Goal: Transaction & Acquisition: Purchase product/service

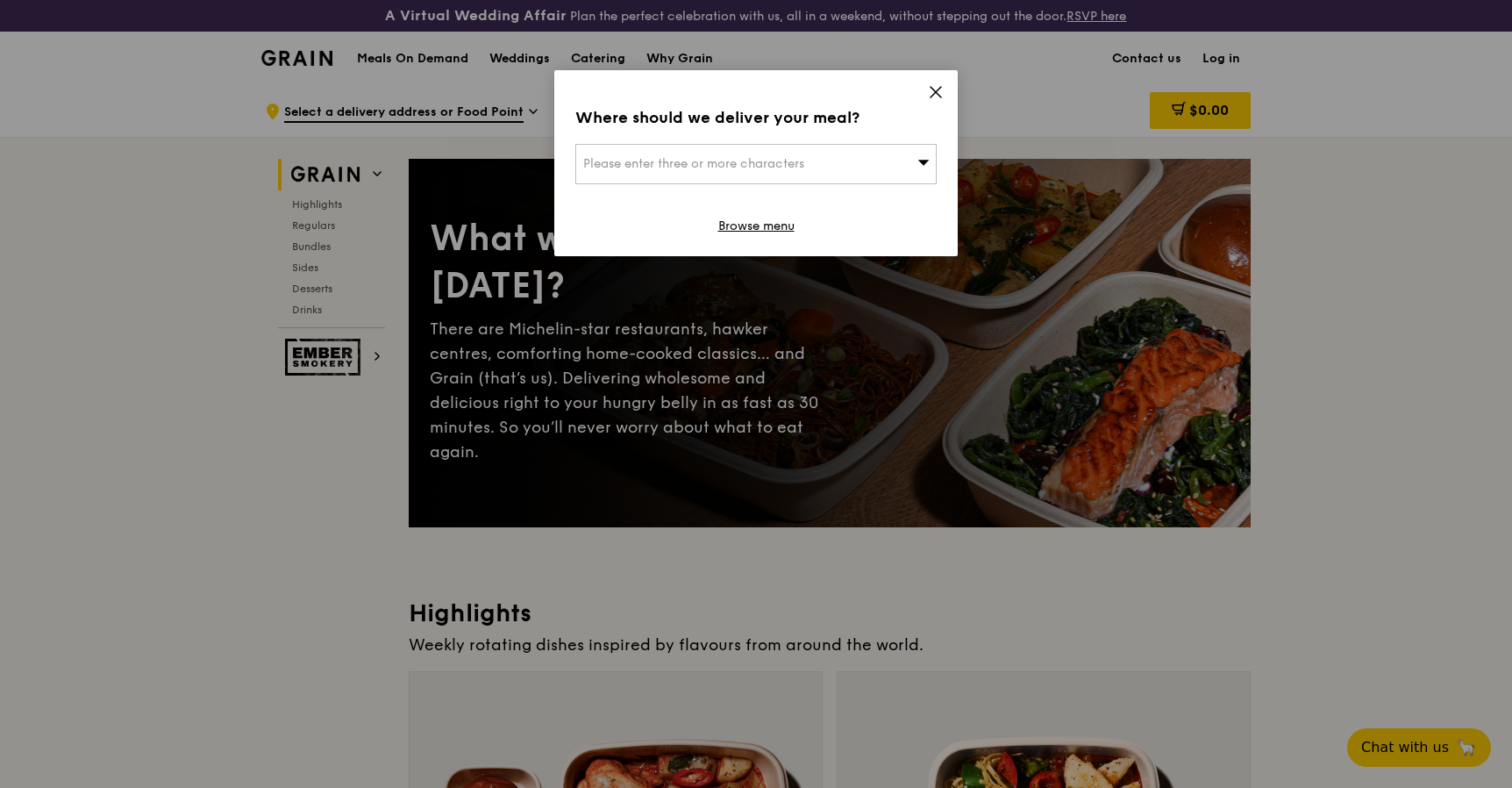
click at [932, 91] on icon at bounding box center [936, 92] width 16 height 16
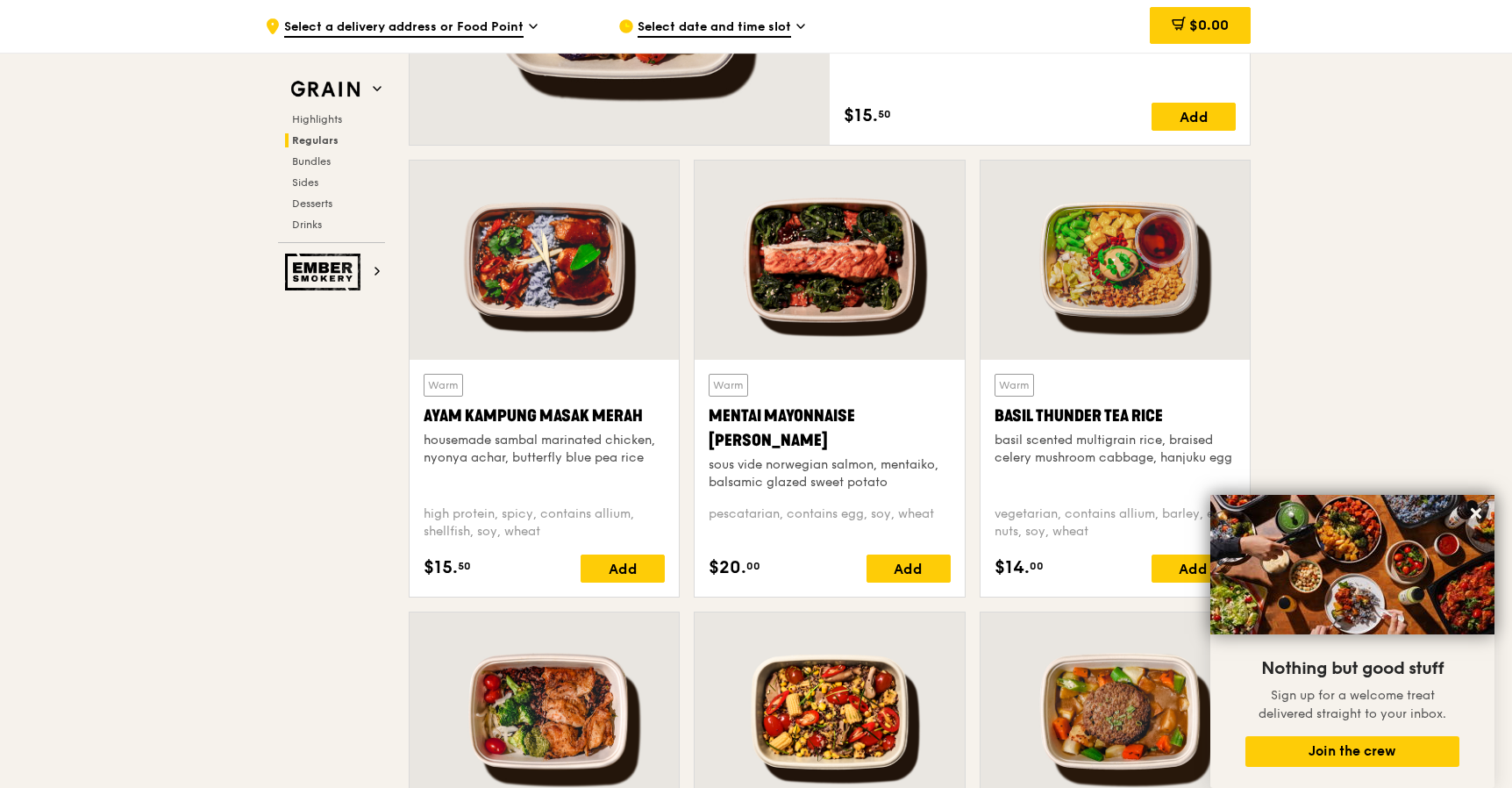
scroll to position [1483, 0]
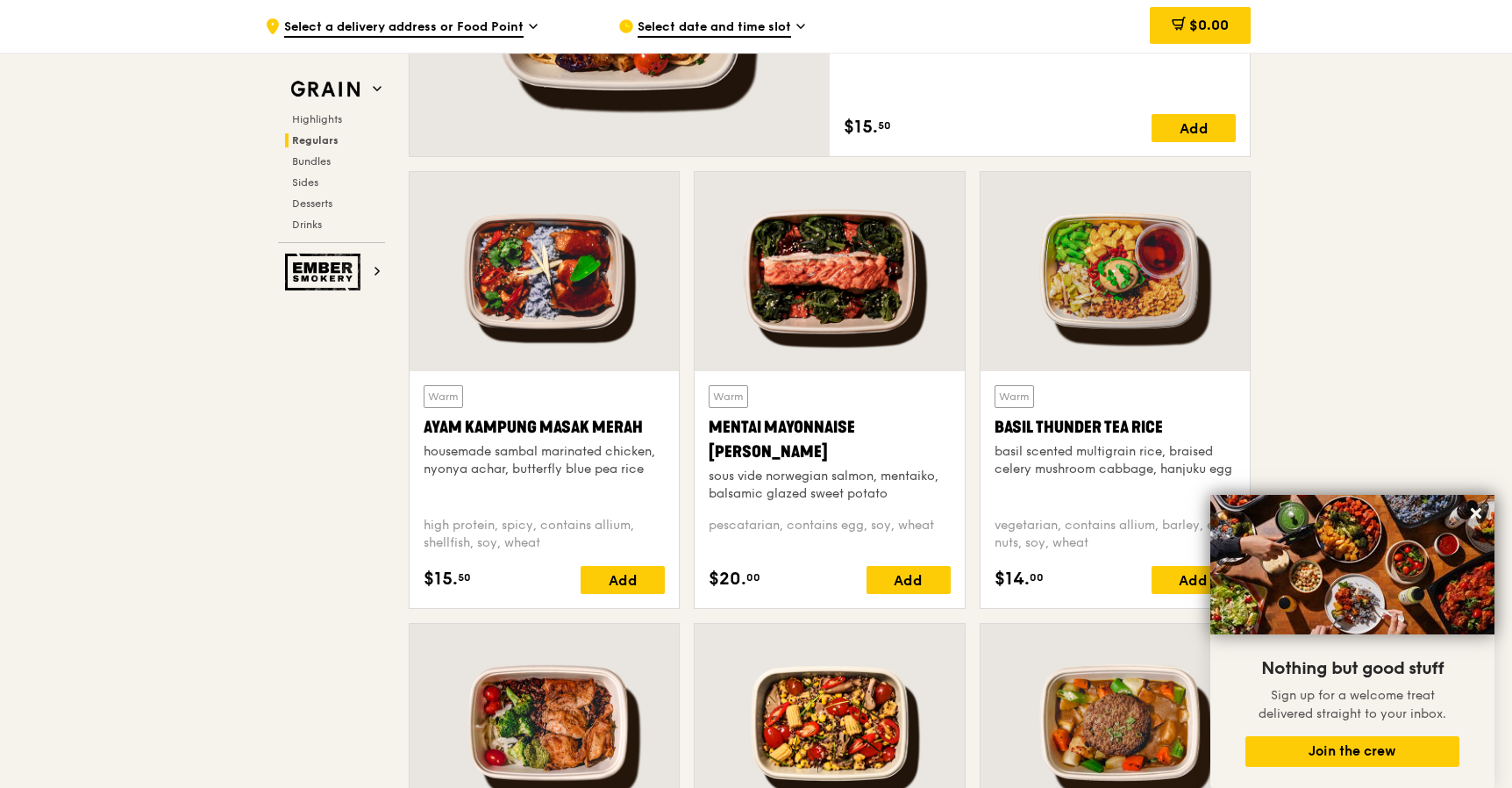
drag, startPoint x: 424, startPoint y: 426, endPoint x: 674, endPoint y: 429, distance: 250.0
click at [674, 429] on div "Warm Ayam [GEOGRAPHIC_DATA] housemade sambal marinated chicken, nyonya achar, b…" at bounding box center [544, 489] width 270 height 237
copy div "Ayam Kampung Masak Merah"
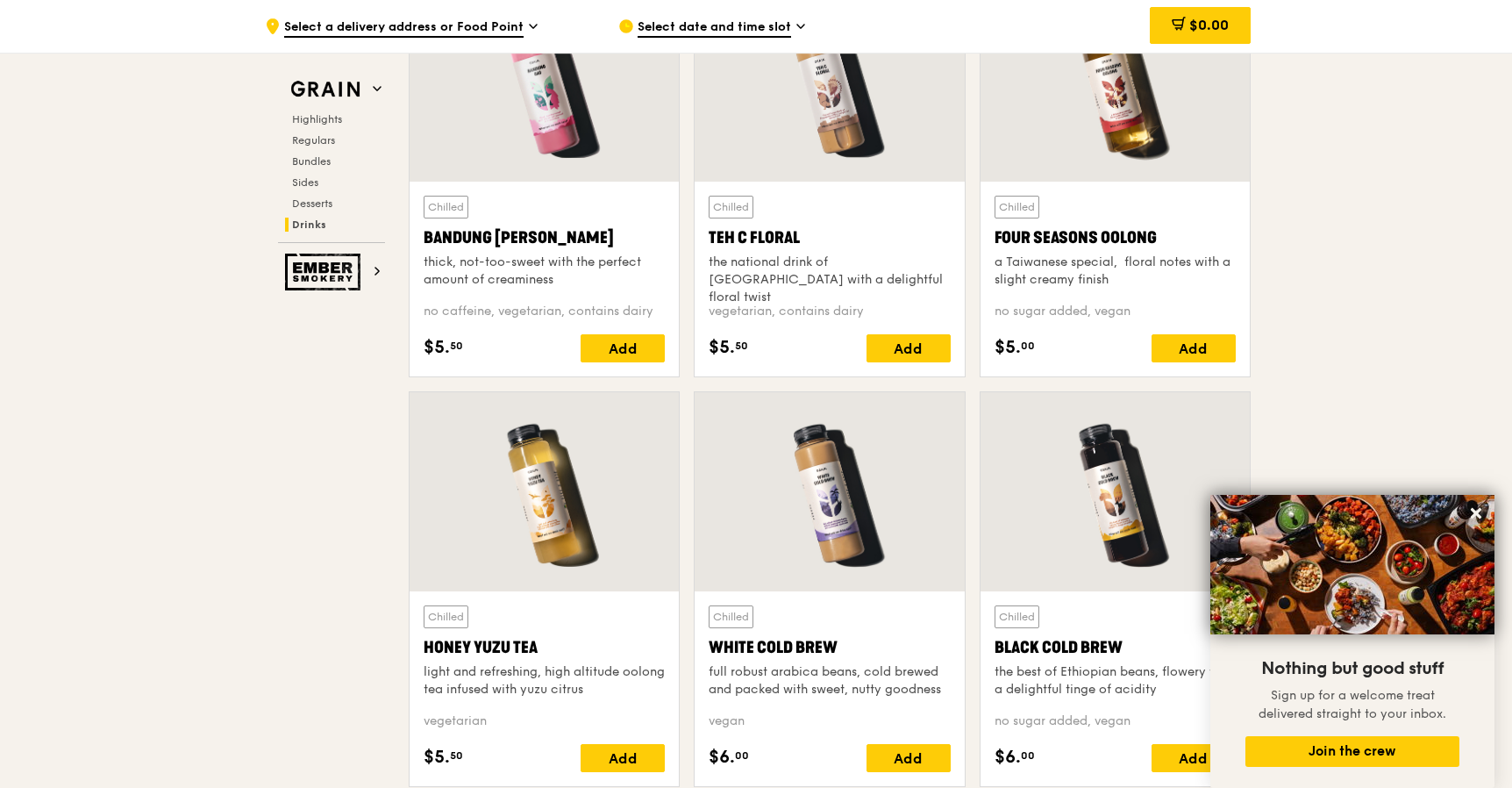
scroll to position [6231, 0]
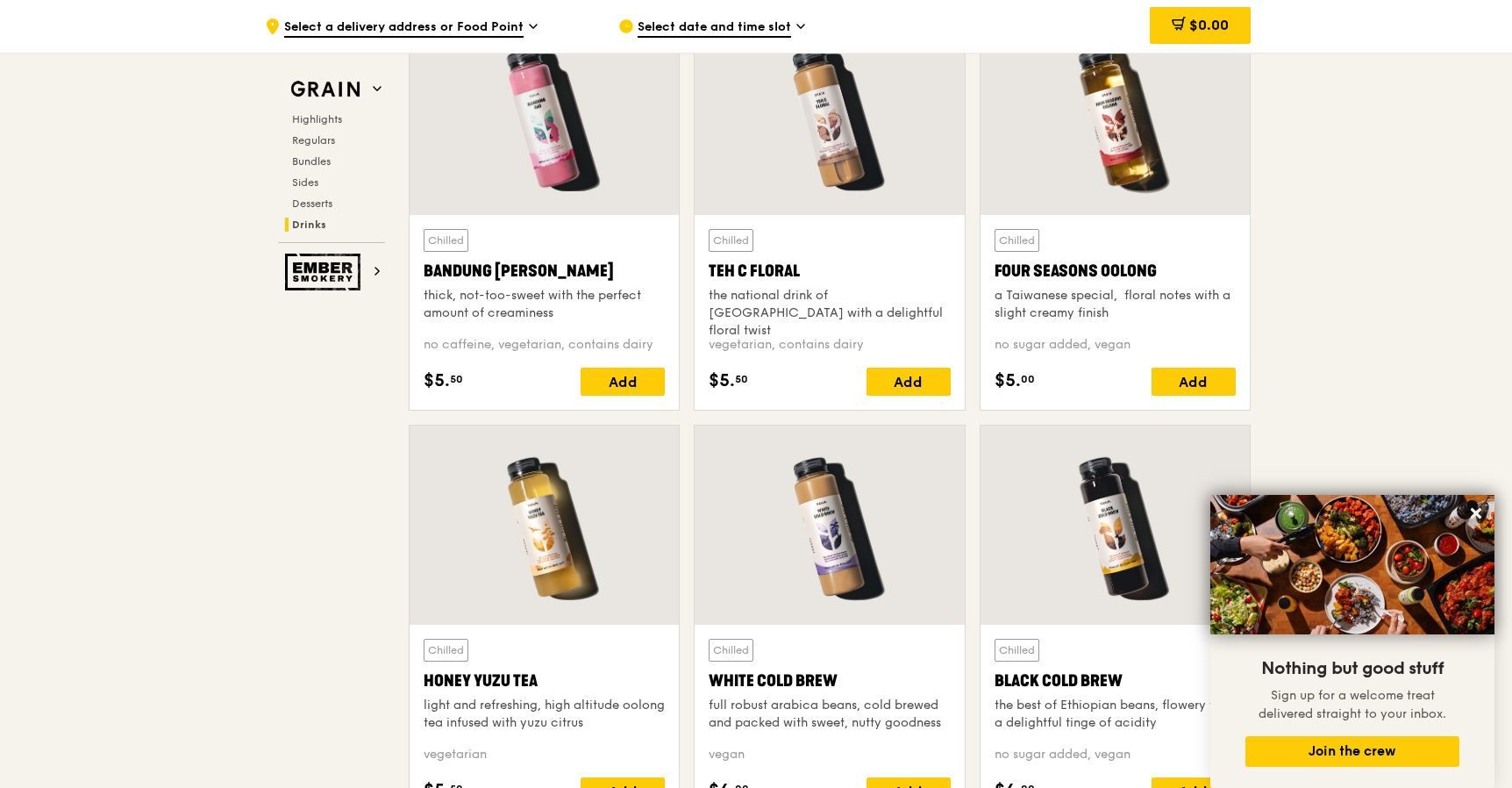
drag, startPoint x: 710, startPoint y: 270, endPoint x: 799, endPoint y: 266, distance: 89.1
click at [799, 266] on div "Teh C Floral" at bounding box center [830, 271] width 241 height 24
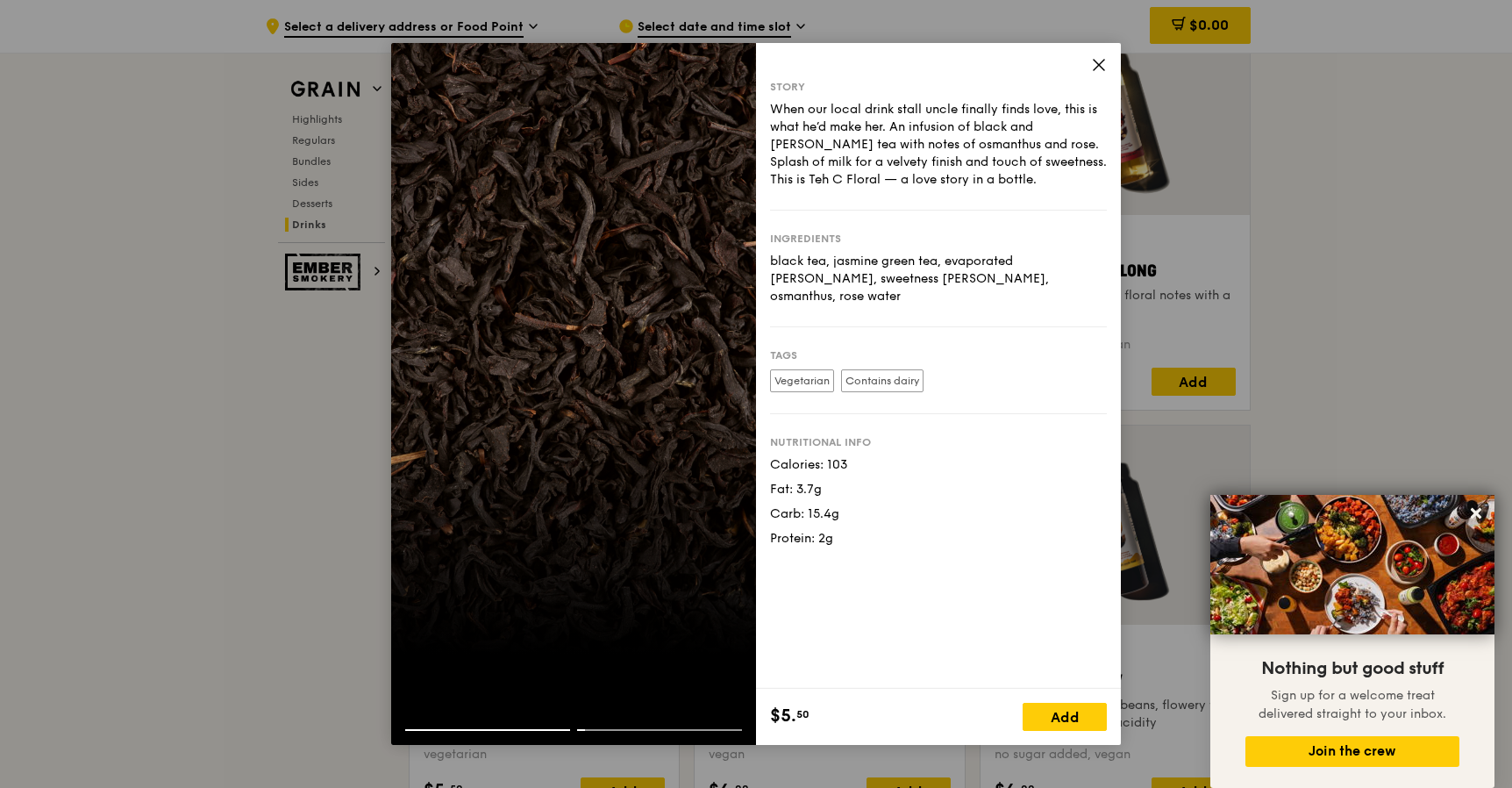
click at [1100, 66] on icon at bounding box center [1098, 64] width 11 height 11
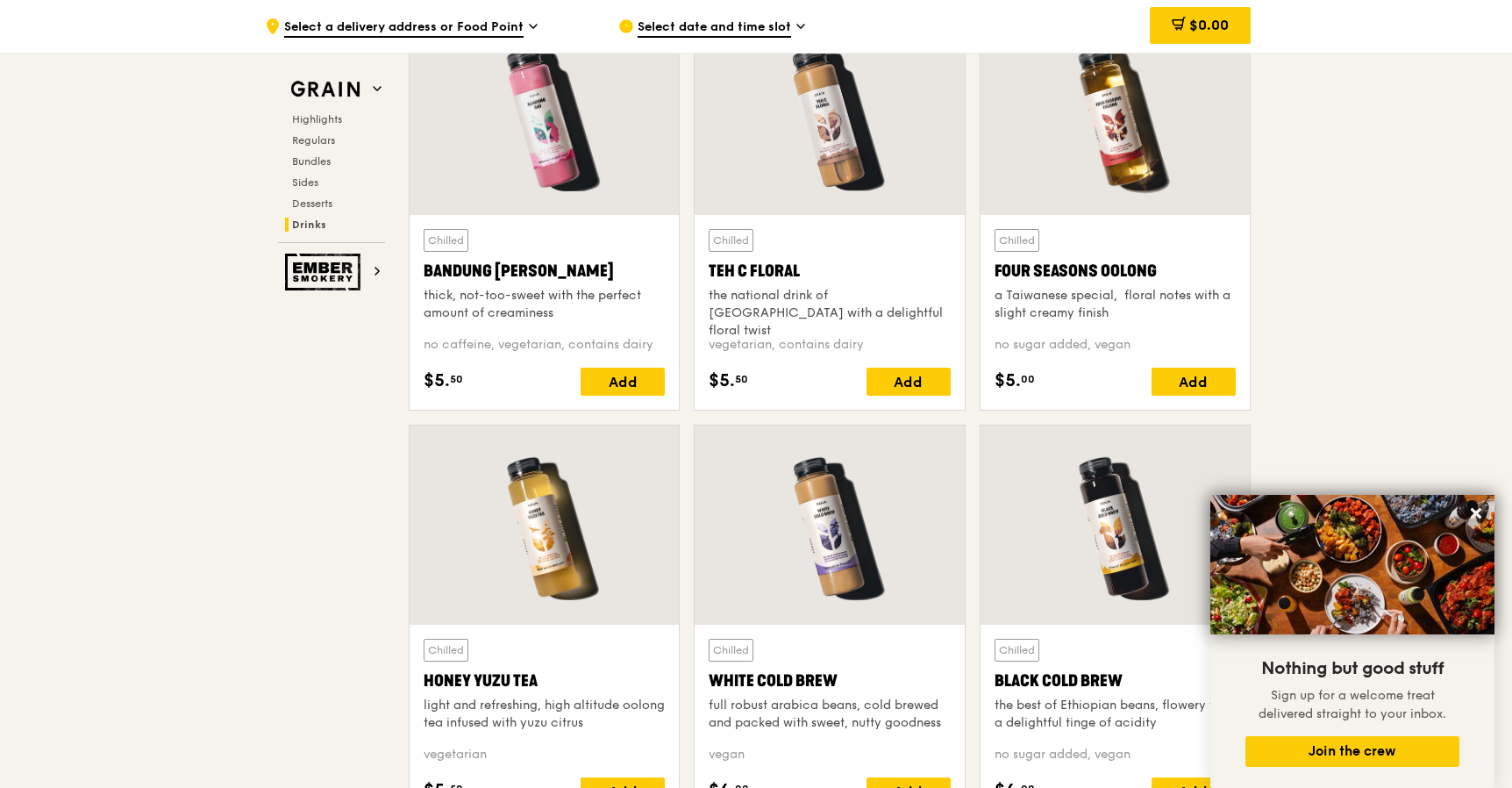
drag, startPoint x: 711, startPoint y: 271, endPoint x: 797, endPoint y: 269, distance: 86.0
click at [797, 269] on div "Teh C Floral" at bounding box center [830, 271] width 241 height 24
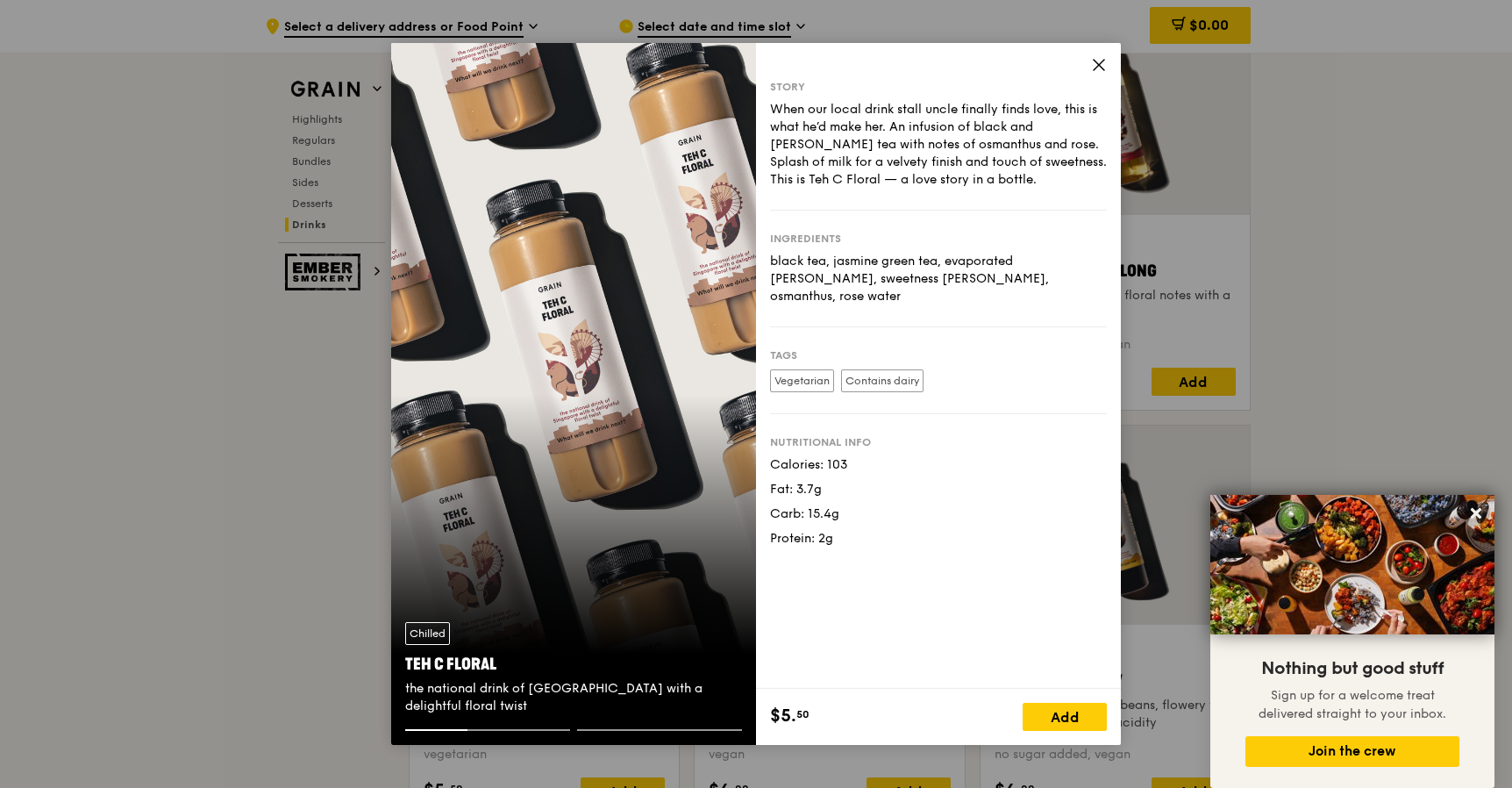
drag, startPoint x: 406, startPoint y: 661, endPoint x: 530, endPoint y: 660, distance: 124.0
click at [530, 660] on div "Teh C Floral" at bounding box center [573, 663] width 337 height 24
copy div "Teh C Floral"
click at [1105, 69] on icon at bounding box center [1099, 65] width 16 height 16
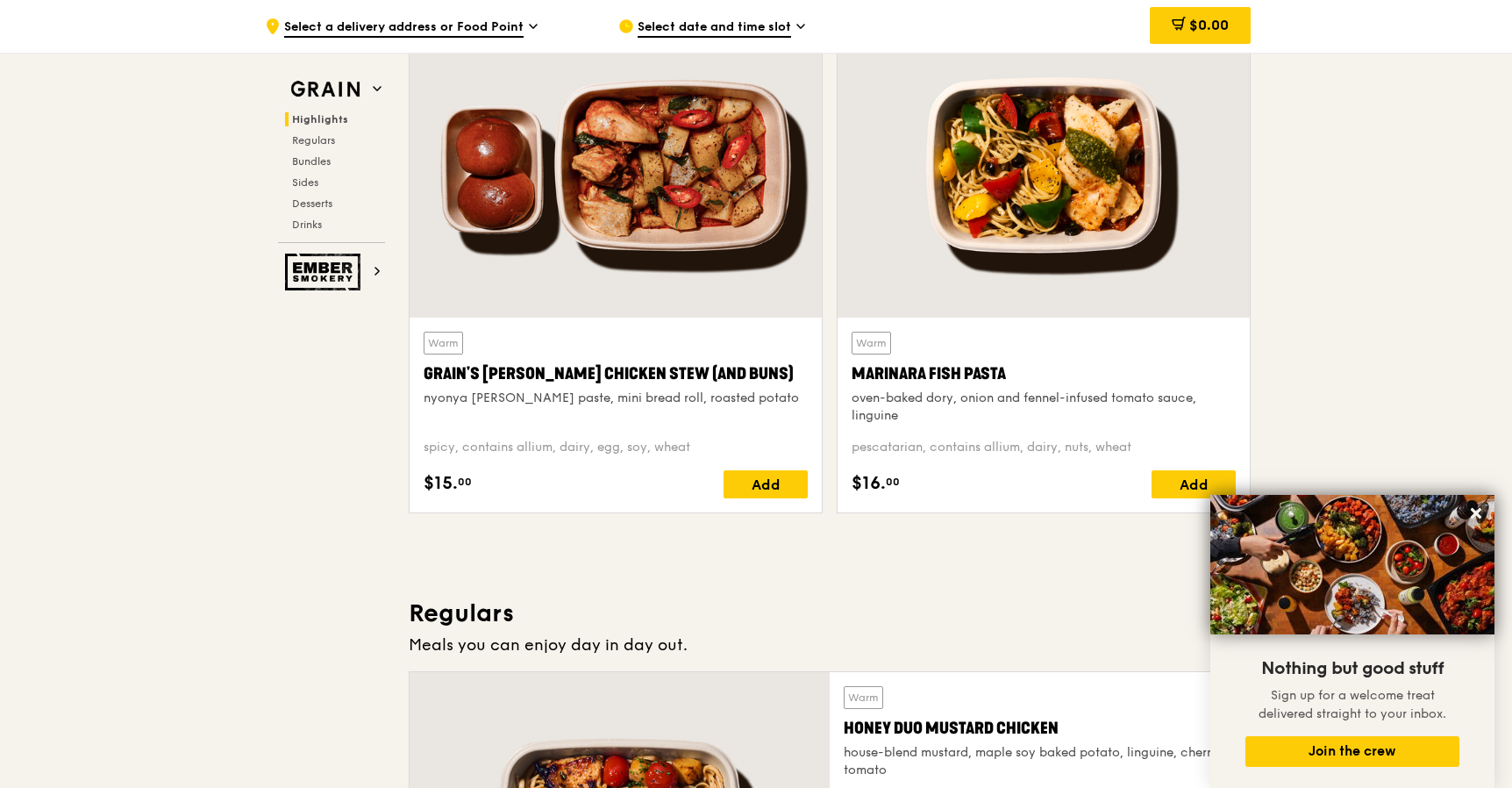
scroll to position [657, 0]
